Goal: Information Seeking & Learning: Learn about a topic

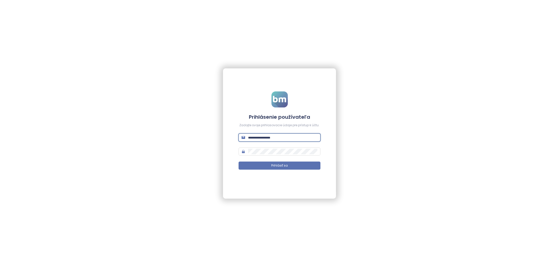
type input "**********"
click at [279, 166] on button "Prihlásiť sa" at bounding box center [279, 166] width 82 height 8
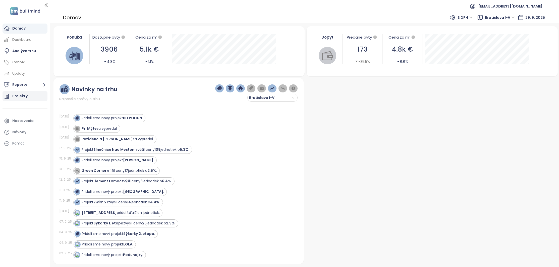
click at [24, 96] on div "Projekty" at bounding box center [19, 96] width 15 height 6
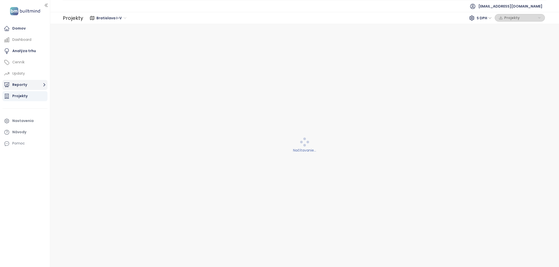
click at [27, 86] on button "Reporty" at bounding box center [25, 85] width 45 height 10
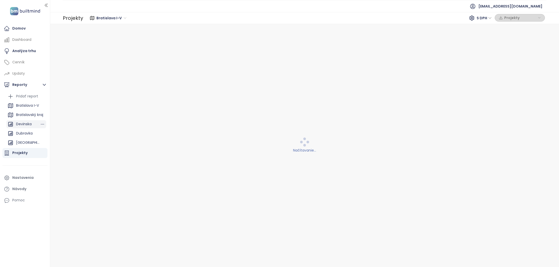
click at [31, 127] on div "Devinska" at bounding box center [24, 124] width 16 height 6
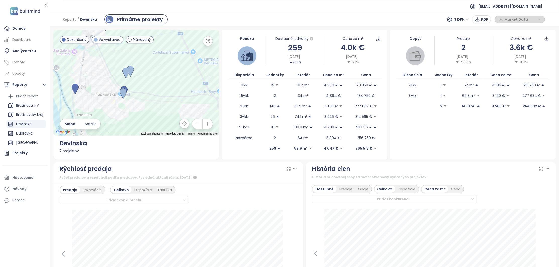
drag, startPoint x: 138, startPoint y: 99, endPoint x: 138, endPoint y: 137, distance: 37.6
click at [138, 137] on div "← Move left → Move right ↑ Move up ↓ Move down + Zoom in - Zoom out Home Jump l…" at bounding box center [136, 95] width 166 height 130
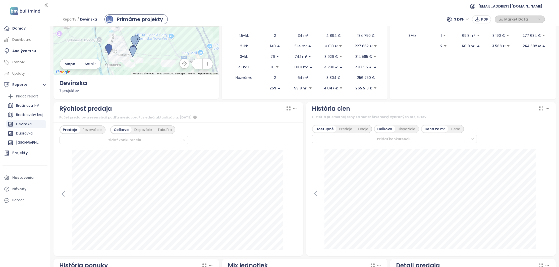
scroll to position [60, 0]
click at [60, 196] on icon at bounding box center [63, 194] width 8 height 8
click at [295, 193] on icon at bounding box center [294, 194] width 8 height 8
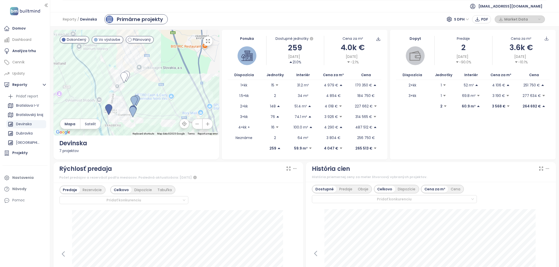
scroll to position [0, 0]
click at [169, 65] on div at bounding box center [136, 83] width 166 height 106
click at [207, 43] on icon "button" at bounding box center [207, 41] width 5 height 5
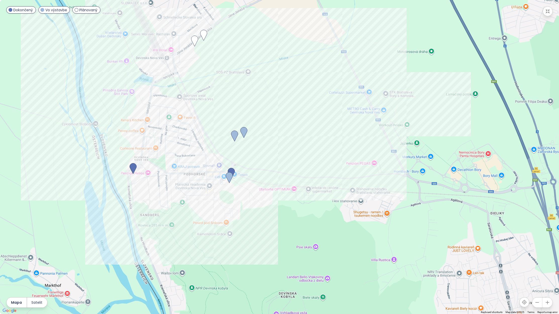
drag, startPoint x: 249, startPoint y: 159, endPoint x: 274, endPoint y: 167, distance: 25.9
click at [274, 167] on div at bounding box center [279, 157] width 559 height 314
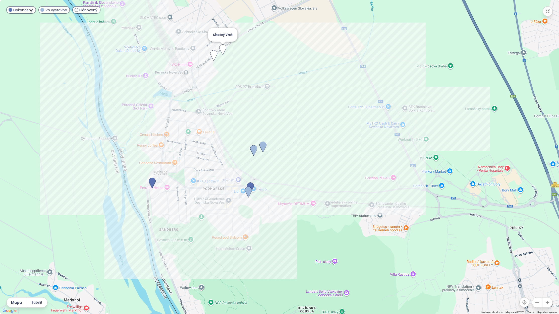
click at [224, 46] on img at bounding box center [222, 49] width 7 height 11
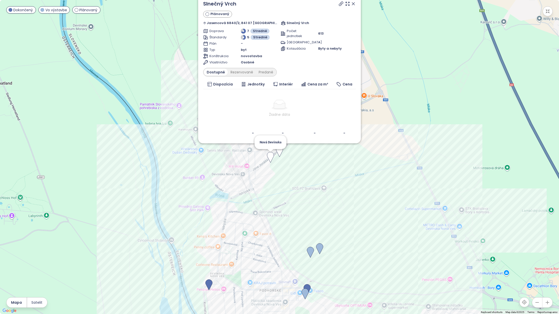
click at [271, 158] on img at bounding box center [270, 157] width 7 height 11
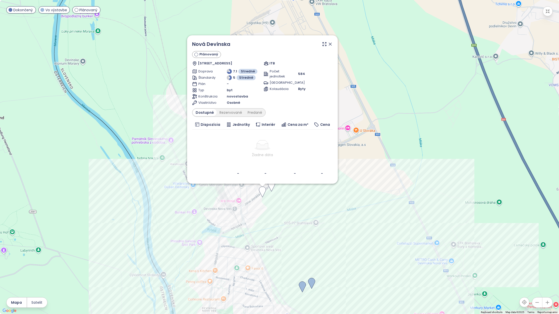
drag, startPoint x: 423, startPoint y: 63, endPoint x: 404, endPoint y: 107, distance: 47.2
click at [404, 107] on div "Nová Devínska Plánovaný Bršlenová 6939/1, 841 07 [GEOGRAPHIC_DATA], [GEOGRAPHIC…" at bounding box center [279, 157] width 559 height 314
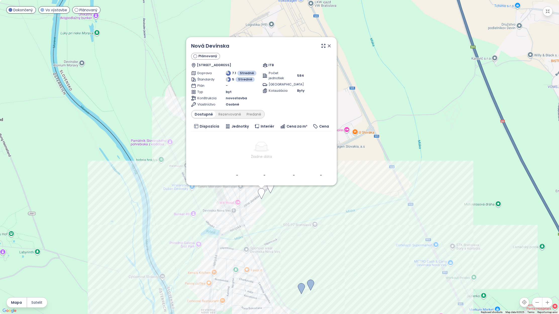
click at [330, 46] on icon at bounding box center [328, 45] width 5 height 5
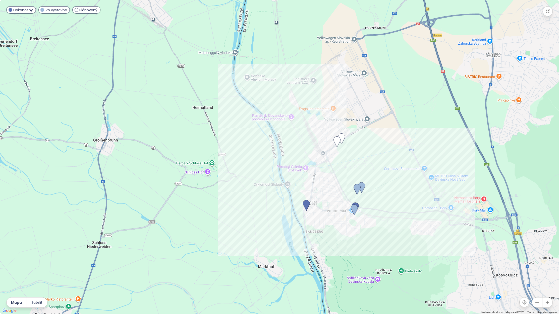
drag, startPoint x: 404, startPoint y: 159, endPoint x: 402, endPoint y: 130, distance: 28.9
click at [402, 130] on div "To navigate, press the arrow keys." at bounding box center [279, 157] width 559 height 314
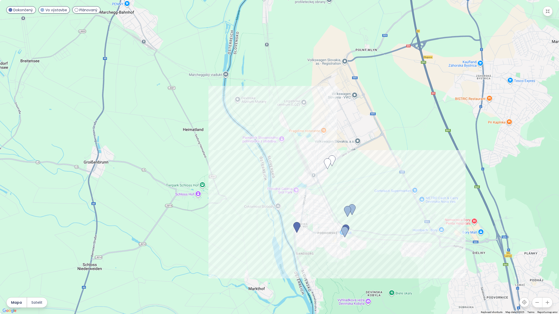
drag, startPoint x: 412, startPoint y: 99, endPoint x: 387, endPoint y: 147, distance: 54.1
click at [388, 147] on div "To navigate, press the arrow keys." at bounding box center [279, 157] width 559 height 314
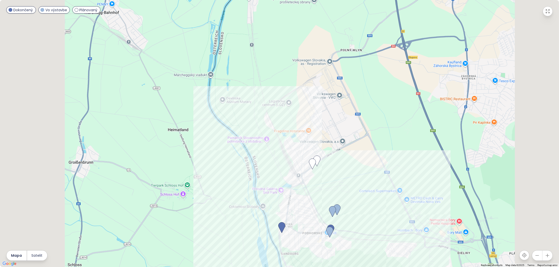
scroll to position [354, 0]
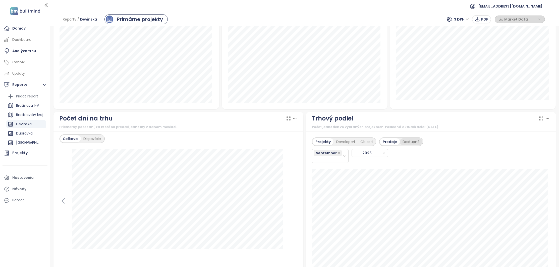
click at [403, 142] on div "Dostupné" at bounding box center [410, 142] width 23 height 7
click at [386, 142] on div "Predaje" at bounding box center [389, 142] width 19 height 7
click at [330, 158] on div "September" at bounding box center [327, 156] width 29 height 13
click at [322, 223] on div "August" at bounding box center [328, 225] width 28 height 6
click at [326, 217] on div "July" at bounding box center [328, 218] width 28 height 6
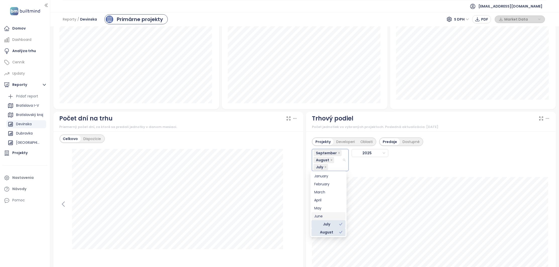
click at [324, 215] on div "June" at bounding box center [328, 217] width 28 height 6
click at [326, 208] on div "April" at bounding box center [328, 208] width 28 height 6
click at [323, 215] on div "May" at bounding box center [328, 216] width 28 height 6
click at [327, 200] on div "March" at bounding box center [328, 200] width 28 height 6
click at [329, 191] on div "February" at bounding box center [328, 192] width 28 height 6
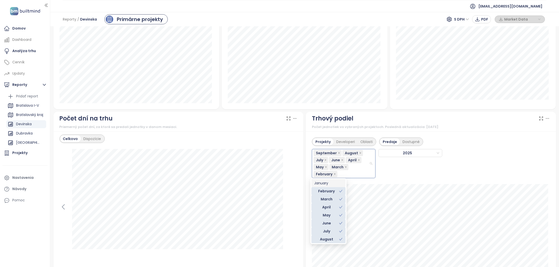
click at [329, 184] on div "January" at bounding box center [328, 184] width 28 height 6
click at [417, 180] on div "Projekty Developeri Oblasti Predaje Dostupné September, August, July, June, Apr…" at bounding box center [431, 211] width 250 height 159
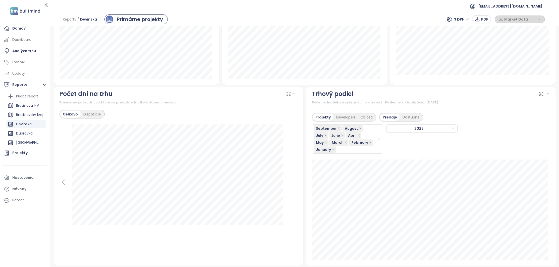
scroll to position [380, 0]
click at [409, 113] on div "Dostupné" at bounding box center [410, 116] width 23 height 7
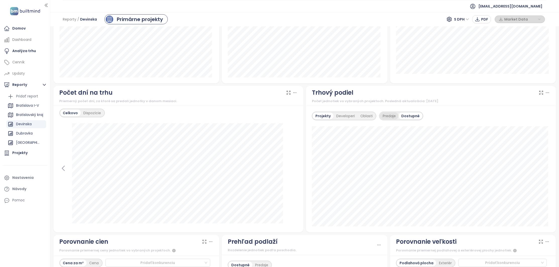
click at [383, 114] on div "Predaje" at bounding box center [389, 116] width 19 height 7
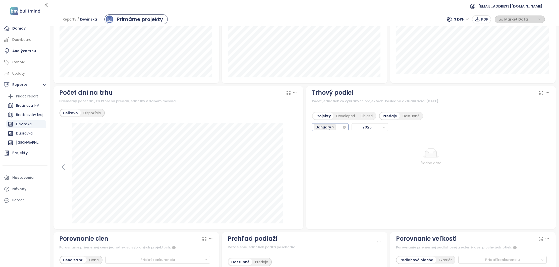
click at [334, 126] on div "January" at bounding box center [324, 127] width 23 height 7
click at [332, 144] on div "February" at bounding box center [328, 145] width 28 height 6
click at [326, 150] on div "February" at bounding box center [326, 152] width 25 height 6
click at [329, 145] on div "February" at bounding box center [328, 145] width 28 height 6
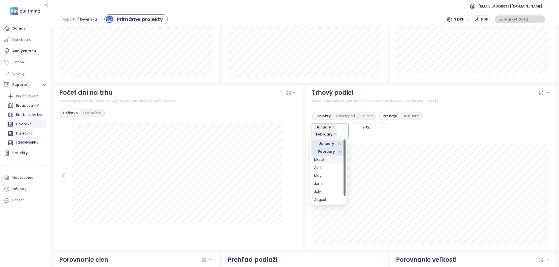
click at [325, 156] on div "March" at bounding box center [328, 160] width 34 height 8
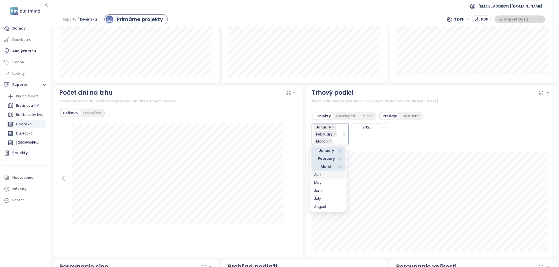
click at [330, 177] on div "April" at bounding box center [328, 175] width 28 height 6
click at [327, 191] on div "May" at bounding box center [328, 190] width 28 height 6
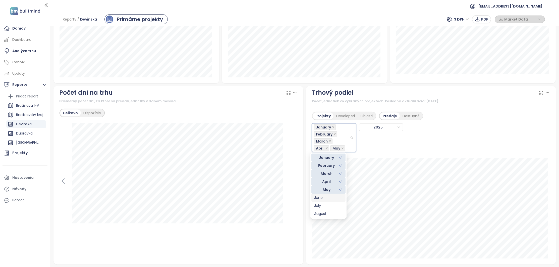
click at [328, 196] on div "June" at bounding box center [328, 198] width 28 height 6
click at [328, 207] on div "July" at bounding box center [328, 206] width 28 height 6
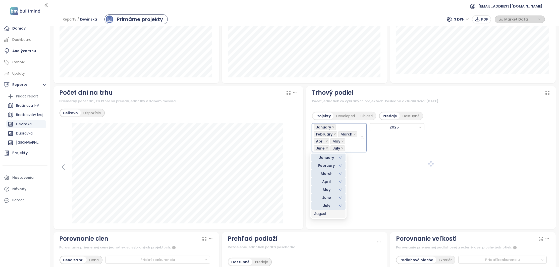
click at [328, 212] on div "August" at bounding box center [328, 214] width 28 height 6
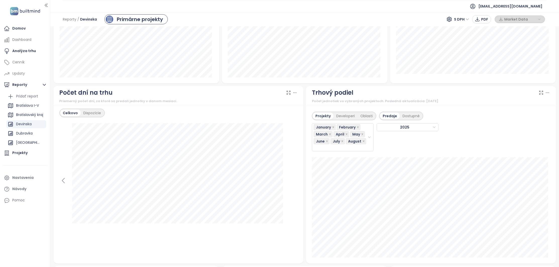
click at [382, 154] on div "Projekty Developeri Oblasti Predaje Dostupné January February March April May J…" at bounding box center [431, 185] width 250 height 158
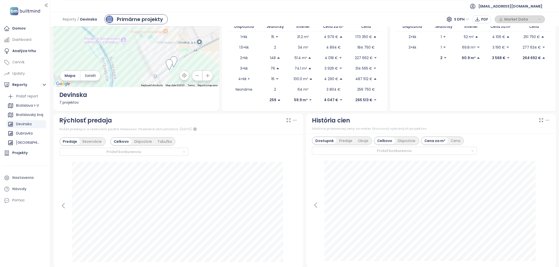
scroll to position [50, 0]
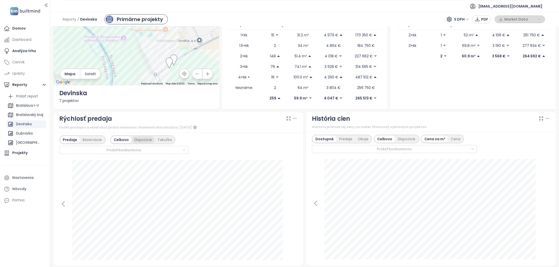
click at [137, 140] on div "Dispozície" at bounding box center [142, 139] width 23 height 7
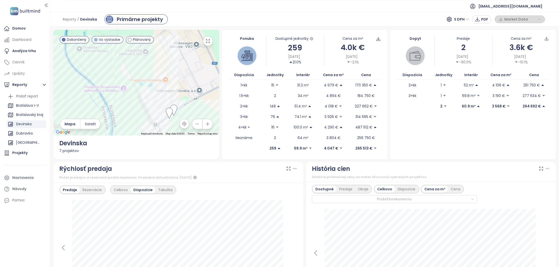
scroll to position [0, 0]
click at [24, 107] on div "Bratislava I-V" at bounding box center [27, 106] width 23 height 6
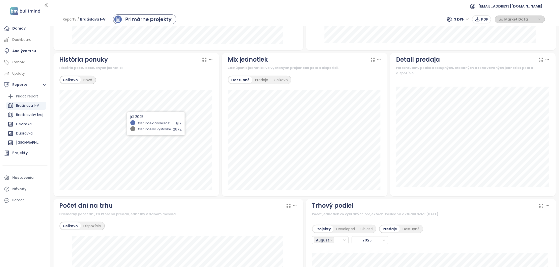
scroll to position [264, 0]
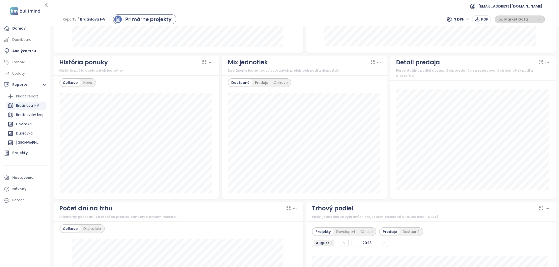
click at [202, 58] on div "História ponuky" at bounding box center [136, 63] width 154 height 10
click at [202, 62] on icon at bounding box center [204, 62] width 5 height 5
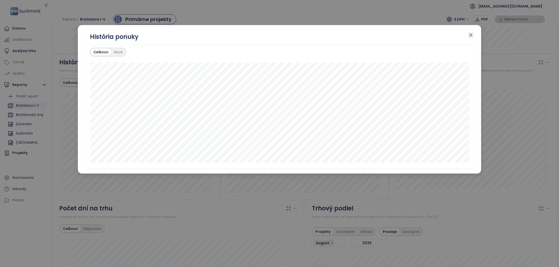
click at [473, 35] on span "Close" at bounding box center [471, 36] width 6 height 6
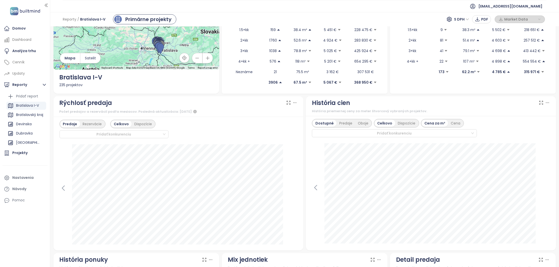
scroll to position [74, 0]
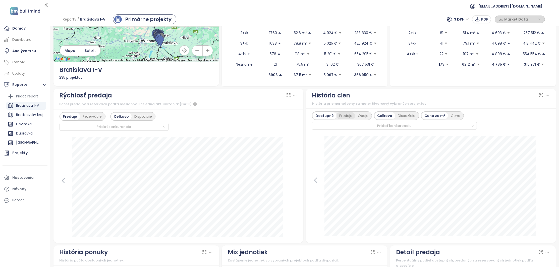
click at [346, 116] on div "Predaje" at bounding box center [345, 115] width 19 height 7
click at [314, 182] on icon at bounding box center [315, 180] width 2 height 5
click at [315, 180] on icon at bounding box center [316, 181] width 8 height 8
click at [544, 181] on icon at bounding box center [546, 181] width 8 height 8
click at [544, 179] on icon at bounding box center [545, 180] width 2 height 5
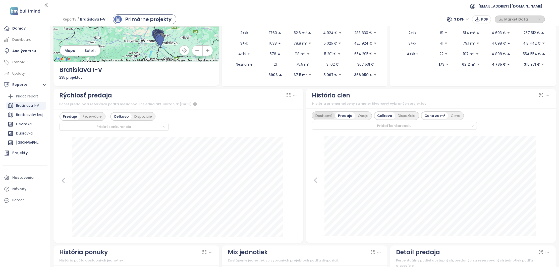
click at [318, 115] on div "Dostupné" at bounding box center [323, 115] width 23 height 7
click at [343, 116] on div "Predaje" at bounding box center [345, 115] width 19 height 7
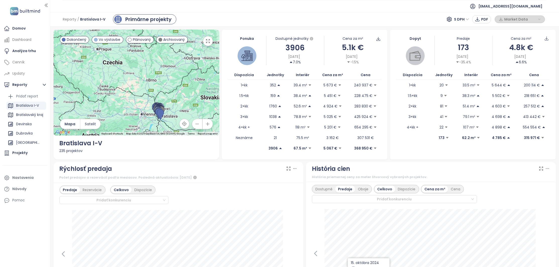
scroll to position [0, 0]
